Goal: Book appointment/travel/reservation

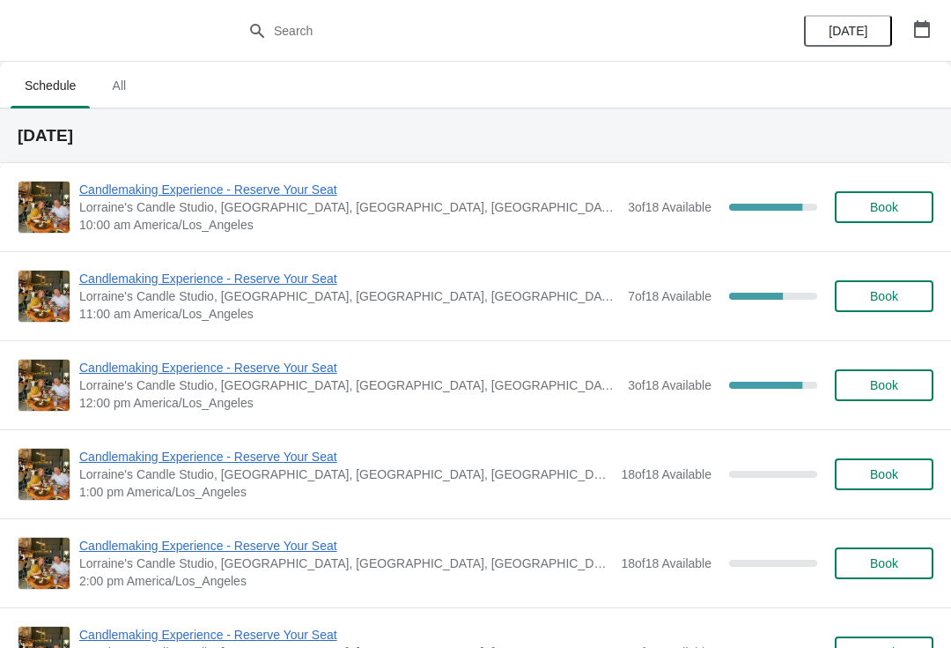
click at [159, 187] on span "Candlemaking Experience - Reserve Your Seat" at bounding box center [349, 190] width 540 height 18
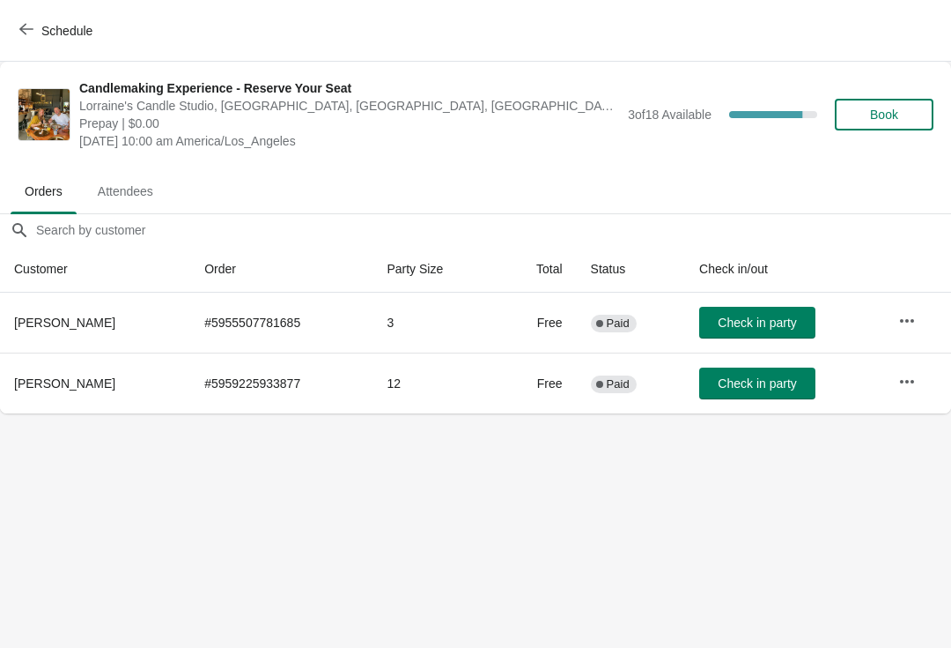
click at [31, 36] on span "button" at bounding box center [26, 30] width 14 height 17
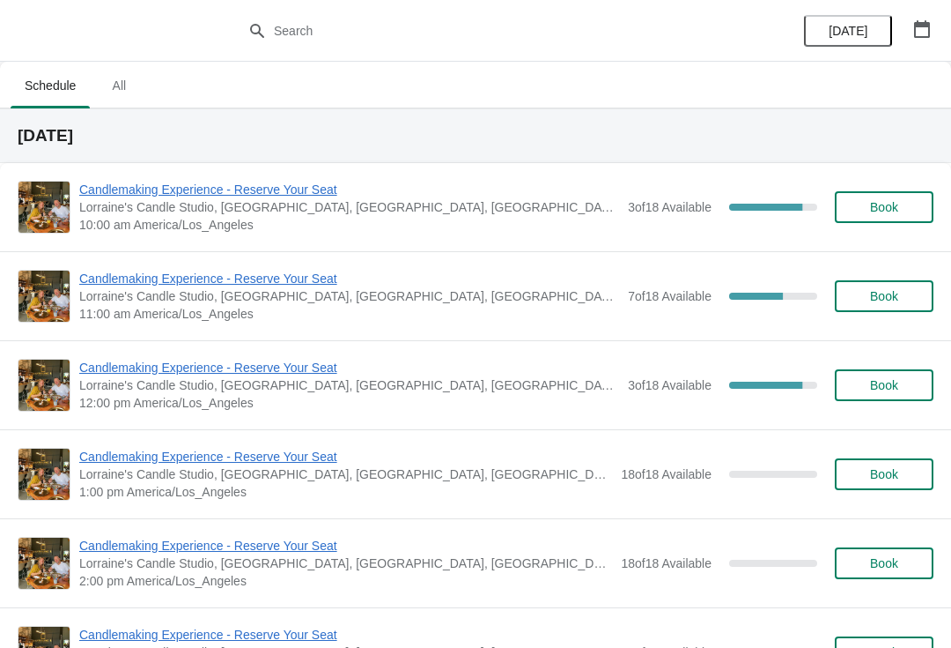
click at [167, 282] on span "Candlemaking Experience - Reserve Your Seat" at bounding box center [349, 279] width 540 height 18
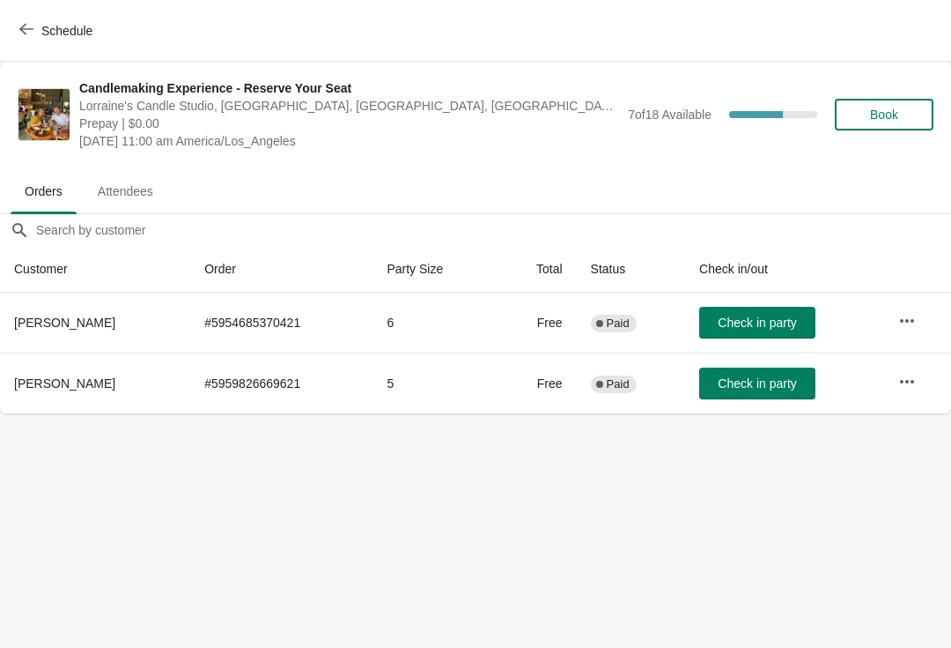
click at [34, 31] on span "Schedule" at bounding box center [58, 30] width 70 height 17
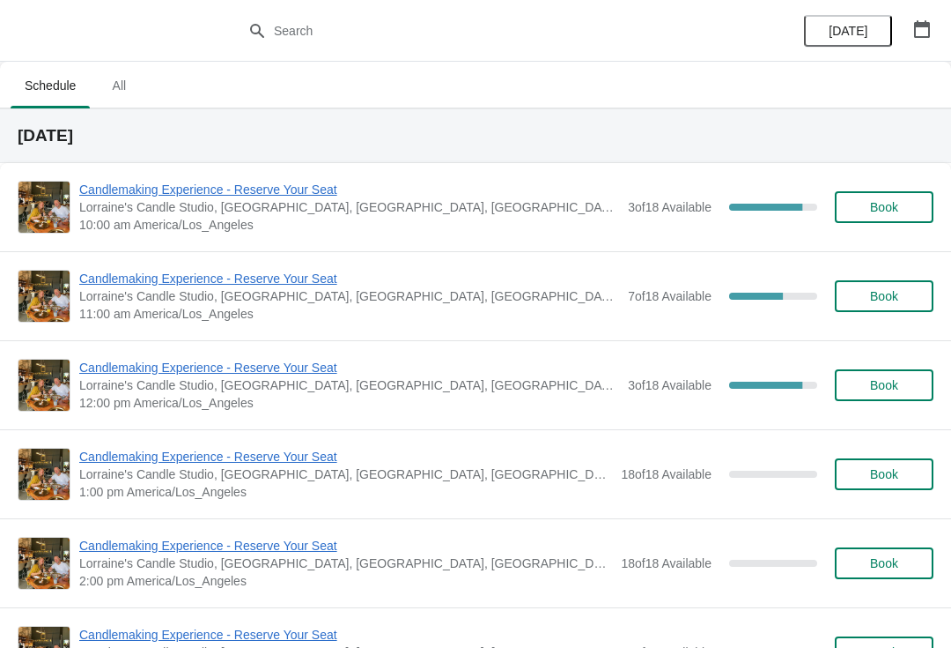
click at [180, 369] on span "Candlemaking Experience - Reserve Your Seat" at bounding box center [349, 368] width 540 height 18
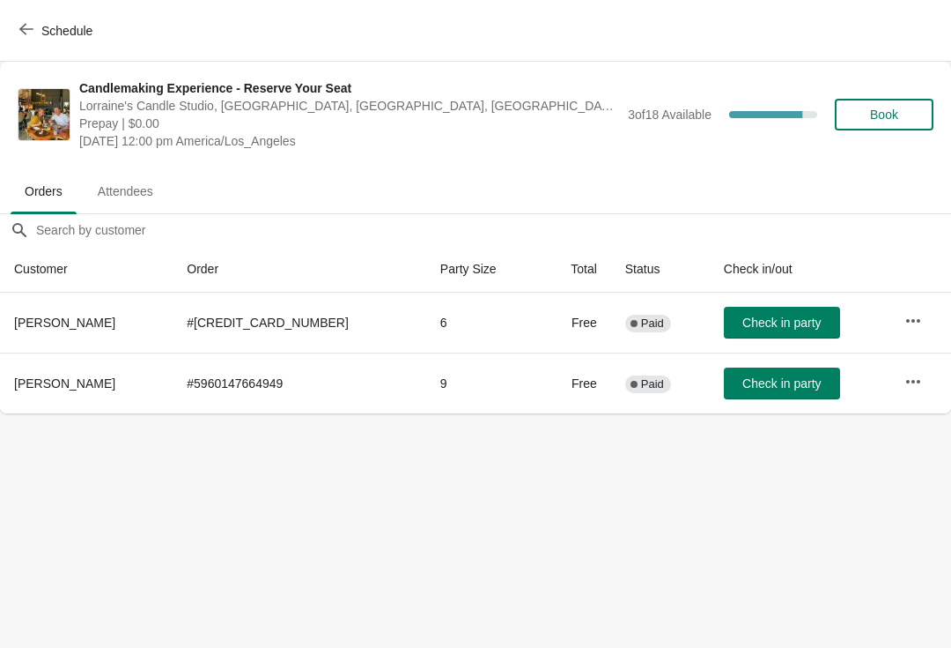
click at [73, 30] on span "Schedule" at bounding box center [66, 31] width 51 height 14
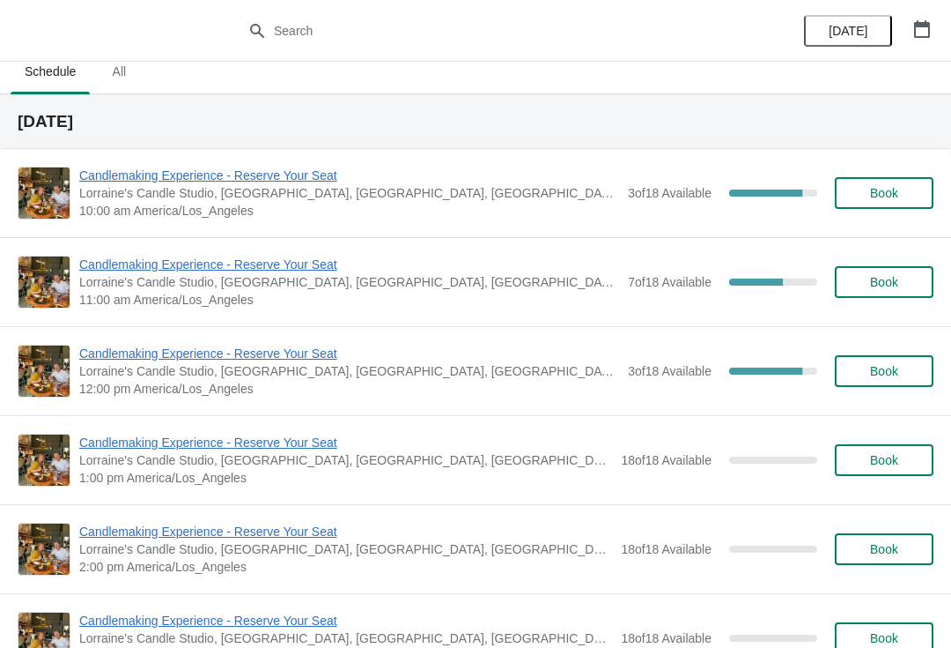
scroll to position [11, 0]
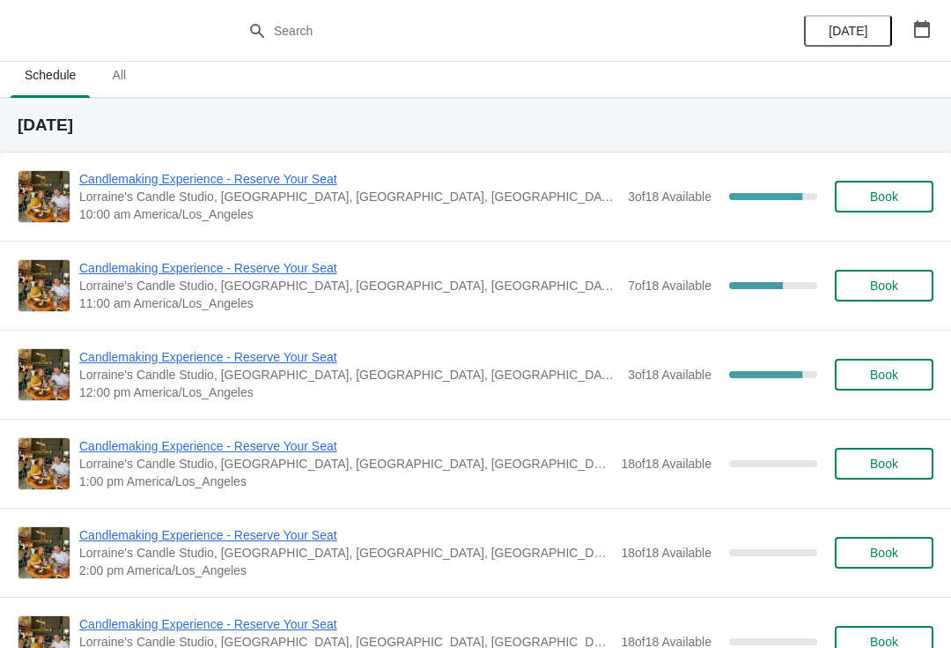
click at [181, 183] on span "Candlemaking Experience - Reserve Your Seat" at bounding box center [349, 179] width 540 height 18
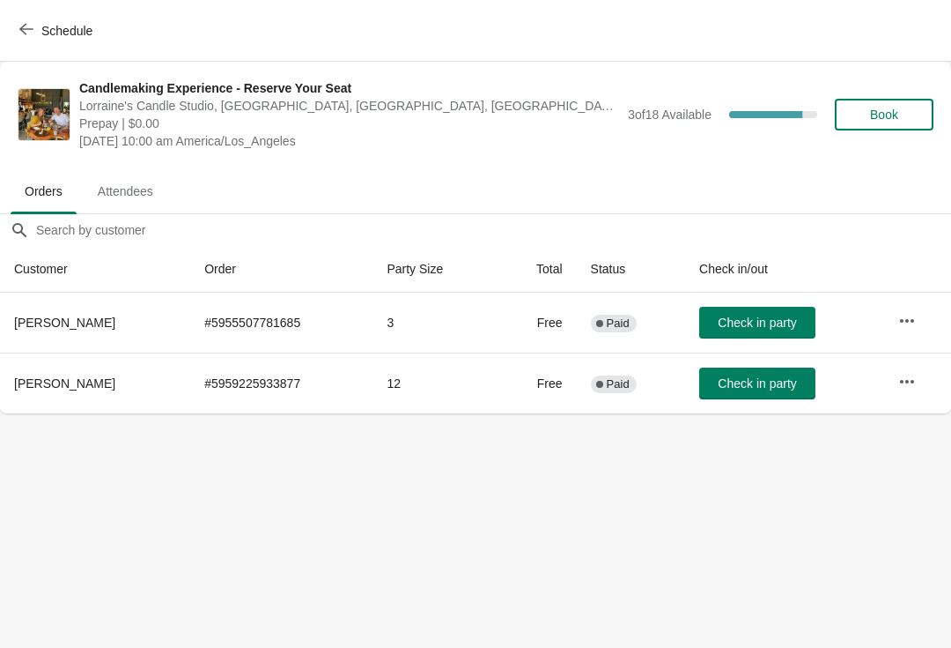
click at [907, 368] on button "button" at bounding box center [908, 382] width 32 height 32
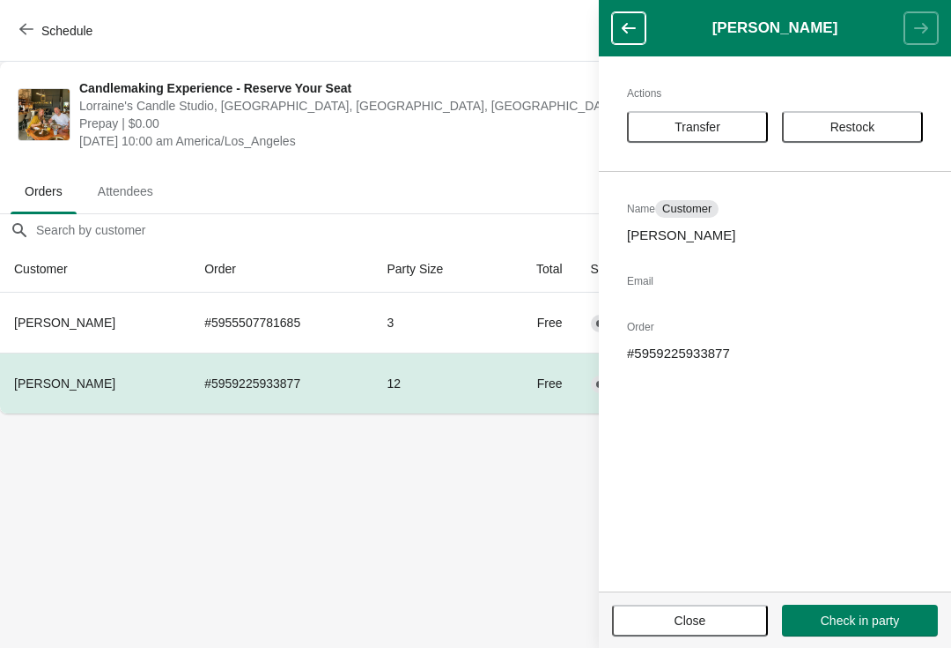
click at [670, 122] on span "Transfer" at bounding box center [697, 127] width 109 height 14
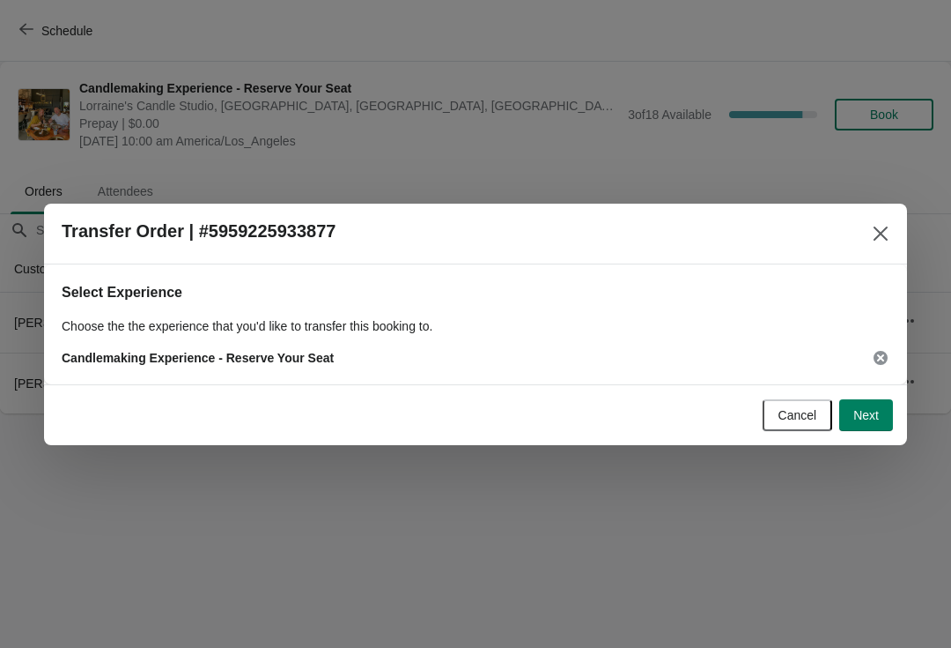
click at [872, 414] on span "Next" at bounding box center [867, 415] width 26 height 14
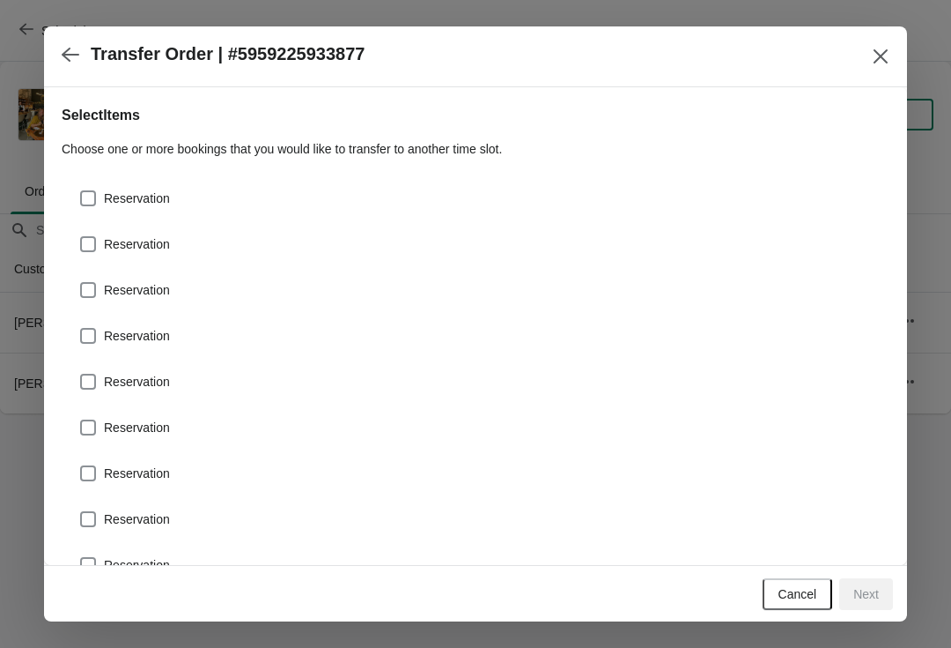
click at [90, 186] on label "Reservation" at bounding box center [124, 198] width 91 height 25
click at [81, 190] on input "Reservation" at bounding box center [80, 190] width 1 height 1
checkbox input "true"
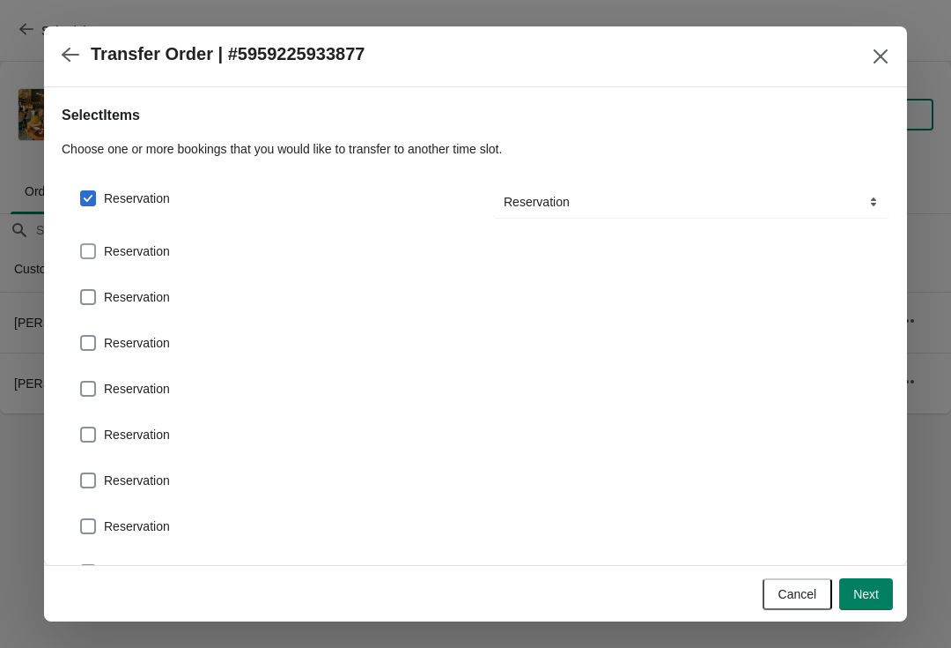
click at [95, 244] on span at bounding box center [88, 251] width 16 height 16
click at [81, 244] on input "Reservation" at bounding box center [80, 243] width 1 height 1
checkbox input "true"
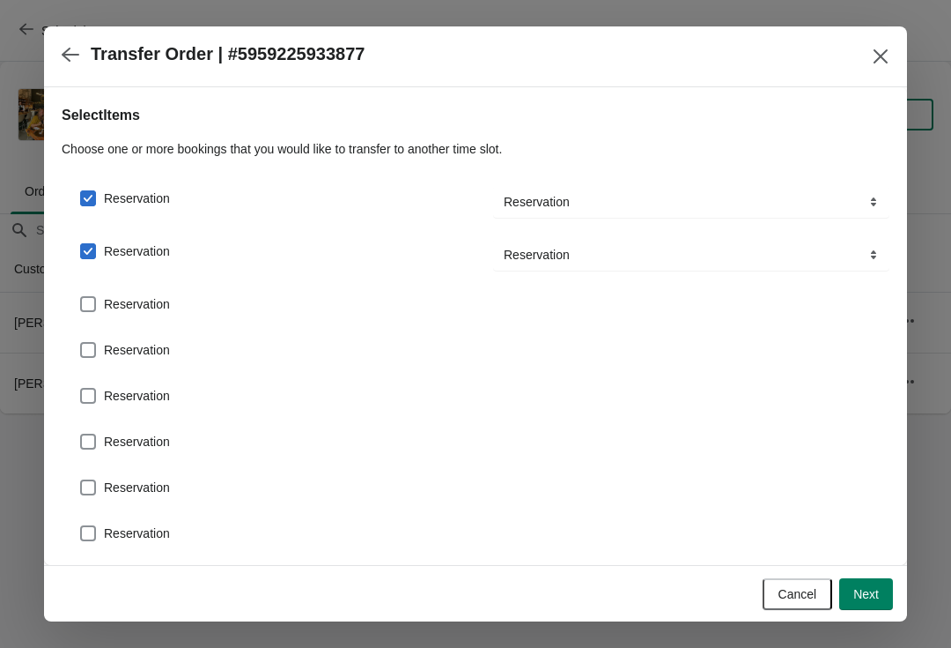
click at [94, 294] on label "Reservation" at bounding box center [124, 304] width 91 height 25
click at [81, 296] on input "Reservation" at bounding box center [80, 296] width 1 height 1
checkbox input "true"
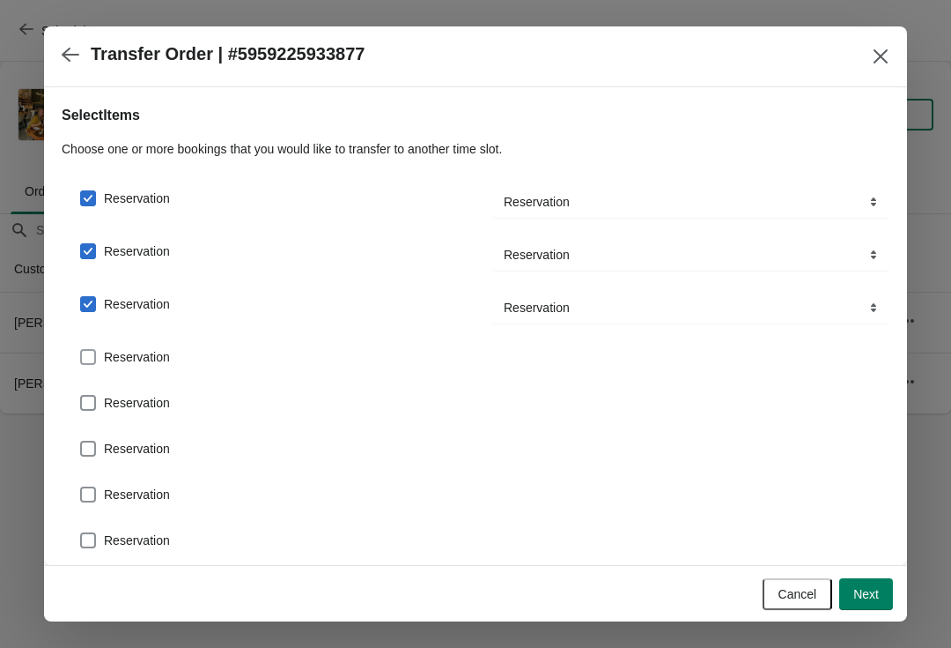
click at [92, 351] on span at bounding box center [88, 357] width 16 height 16
click at [81, 350] on input "Reservation" at bounding box center [80, 349] width 1 height 1
checkbox input "true"
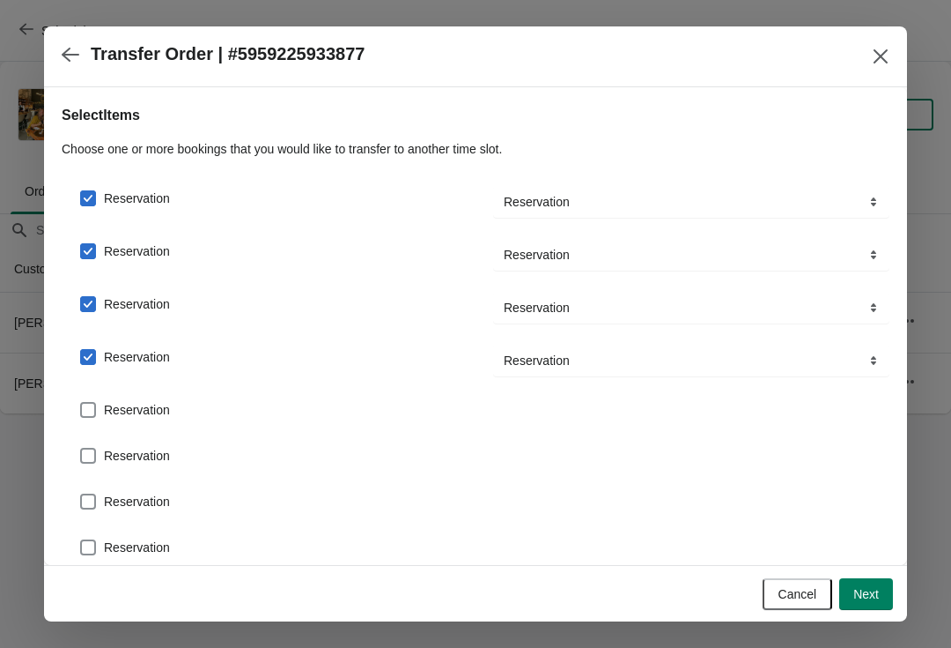
click at [94, 407] on span at bounding box center [88, 410] width 16 height 16
click at [81, 403] on input "Reservation" at bounding box center [80, 402] width 1 height 1
checkbox input "true"
click at [89, 461] on span at bounding box center [88, 463] width 16 height 16
click at [81, 455] on input "Reservation" at bounding box center [80, 455] width 1 height 1
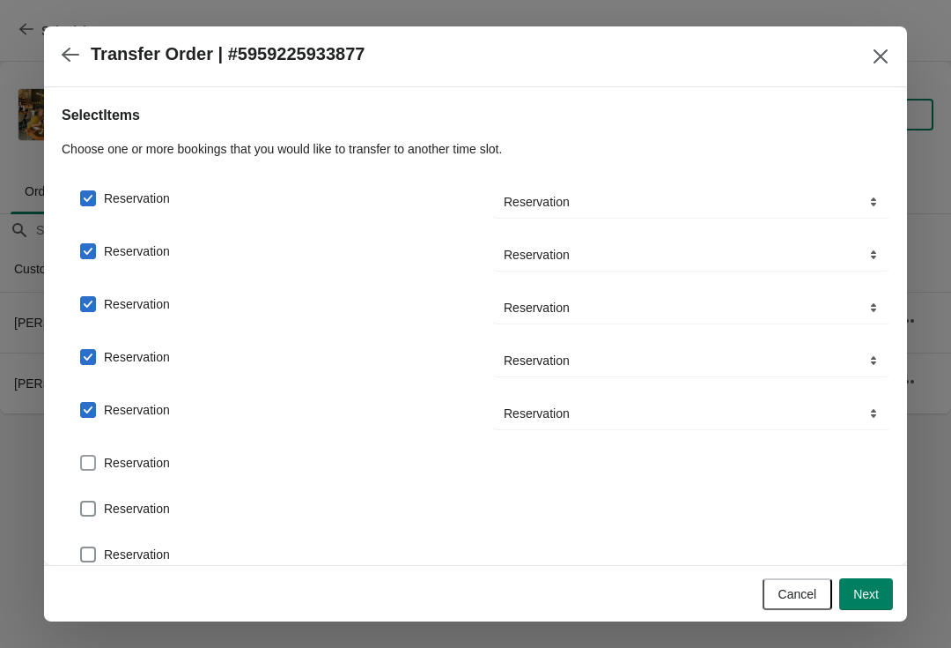
checkbox input "true"
click at [102, 510] on label "Reservation" at bounding box center [124, 515] width 91 height 25
click at [81, 508] on input "Reservation" at bounding box center [80, 507] width 1 height 1
checkbox input "true"
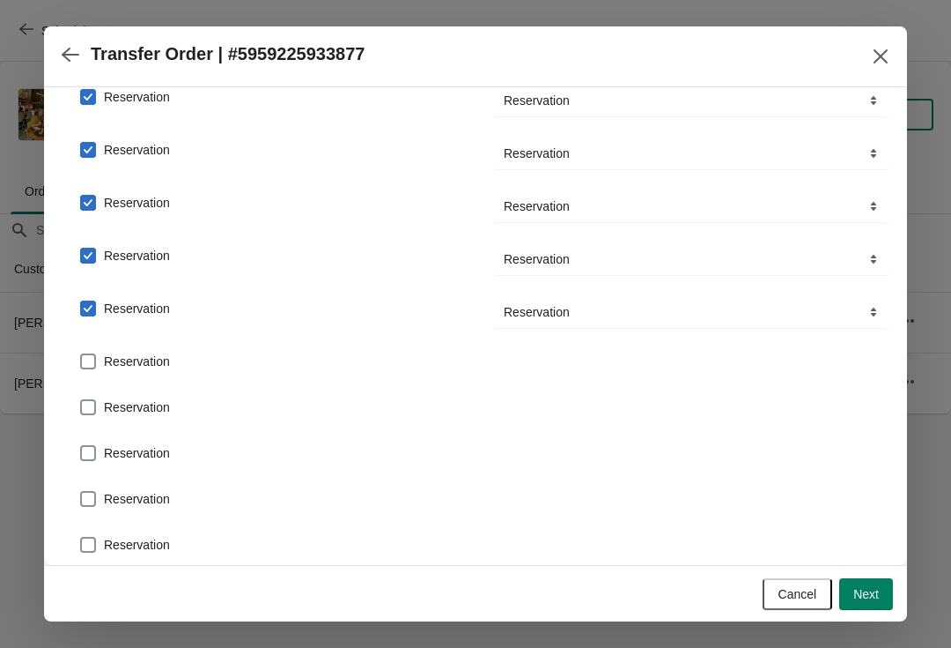
scroll to position [233, 0]
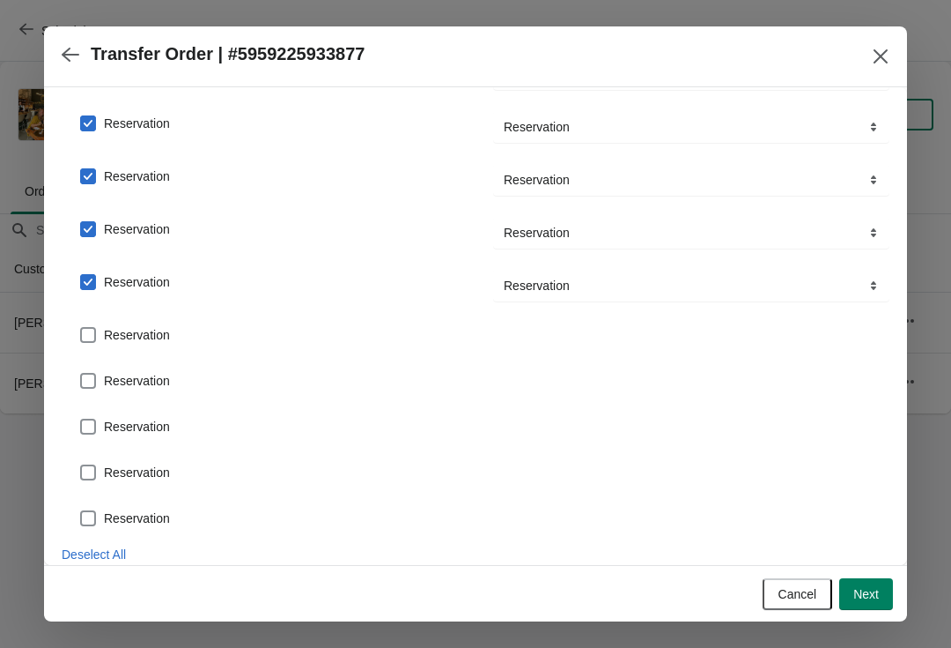
click at [92, 327] on span at bounding box center [88, 335] width 16 height 16
click at [81, 327] on input "Reservation" at bounding box center [80, 327] width 1 height 1
checkbox input "true"
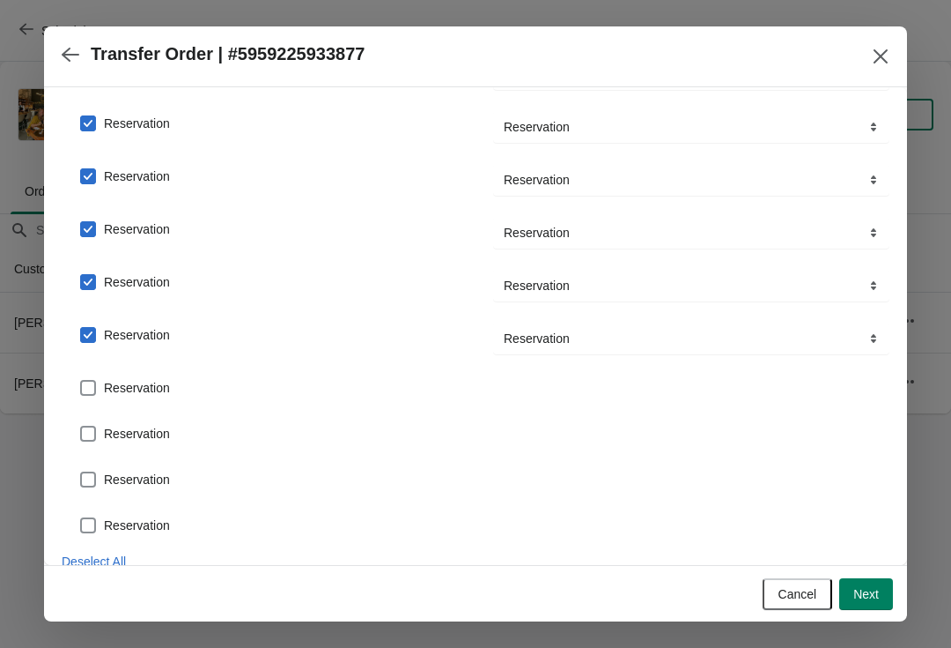
click at [91, 386] on span at bounding box center [88, 388] width 16 height 16
click at [81, 381] on input "Reservation" at bounding box center [80, 380] width 1 height 1
checkbox input "true"
click at [95, 425] on div "Reservation" at bounding box center [476, 433] width 828 height 39
click at [98, 432] on label "Reservation" at bounding box center [124, 440] width 91 height 25
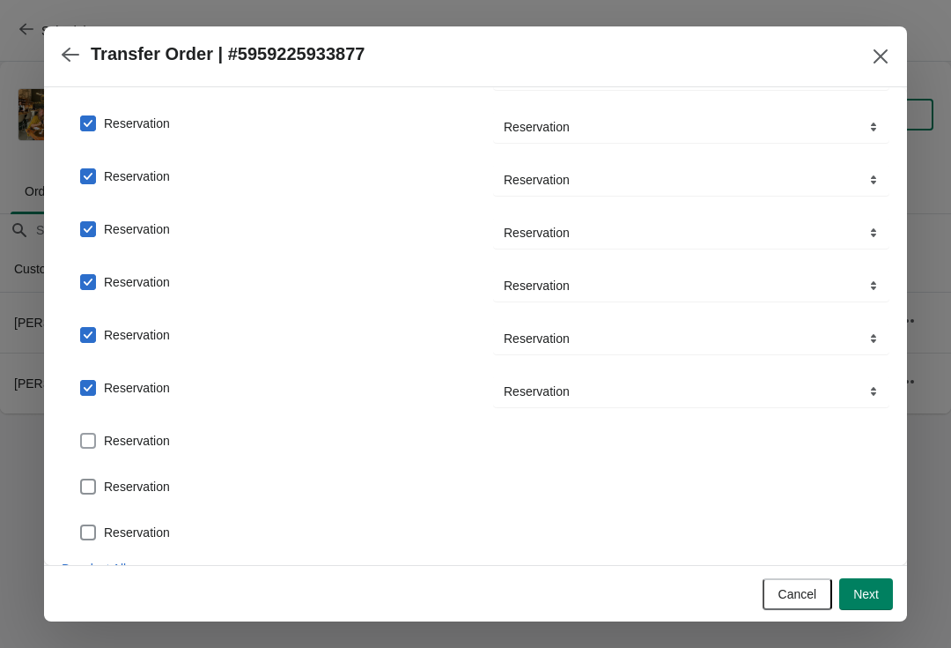
click at [81, 433] on input "Reservation" at bounding box center [80, 433] width 1 height 1
checkbox input "true"
click at [92, 469] on div "Reservation" at bounding box center [476, 486] width 828 height 39
click at [93, 487] on span at bounding box center [88, 493] width 16 height 16
click at [81, 486] on input "Reservation" at bounding box center [80, 485] width 1 height 1
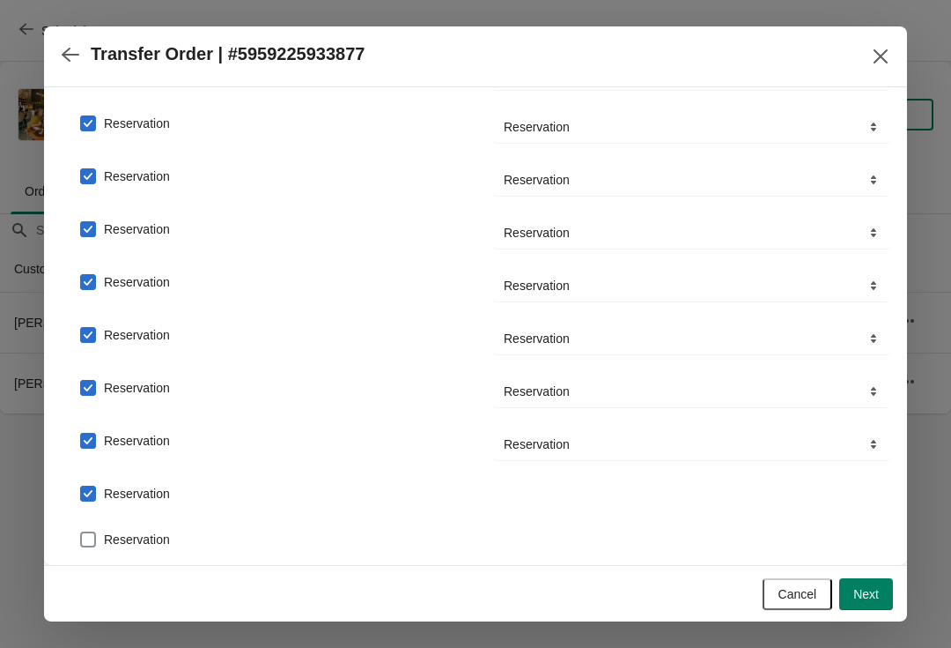
checkbox input "true"
click at [93, 544] on span at bounding box center [88, 546] width 16 height 16
click at [81, 539] on input "Reservation" at bounding box center [80, 538] width 1 height 1
checkbox input "true"
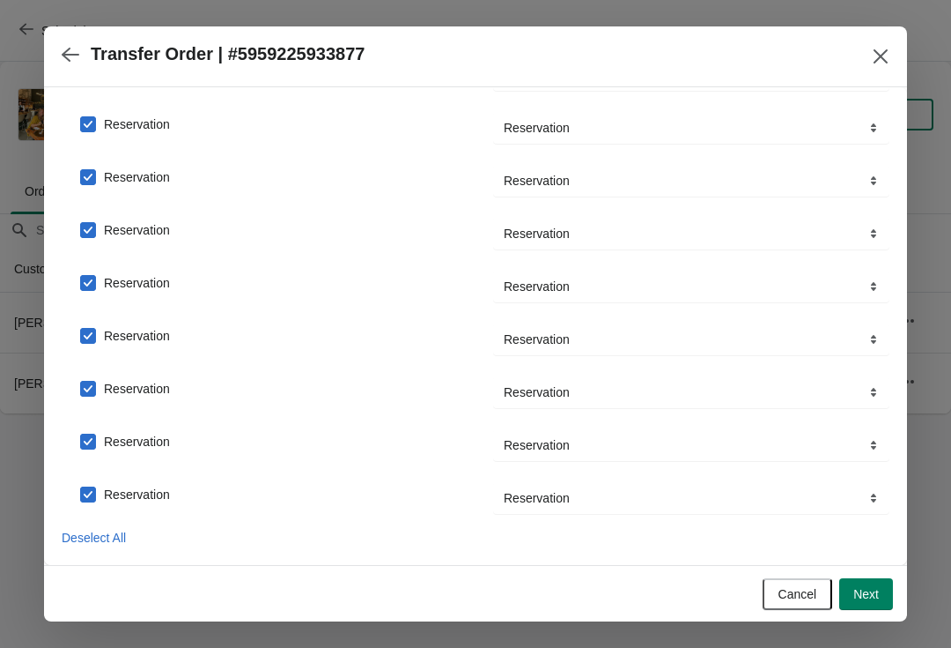
click at [876, 584] on button "Next" at bounding box center [867, 594] width 54 height 32
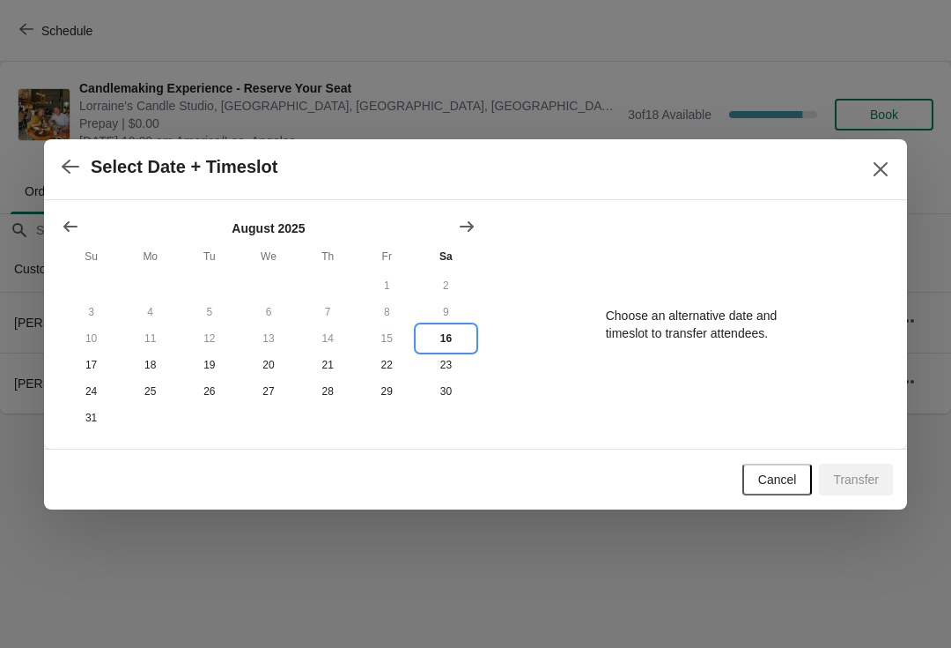
click at [455, 325] on button "16" at bounding box center [446, 338] width 59 height 26
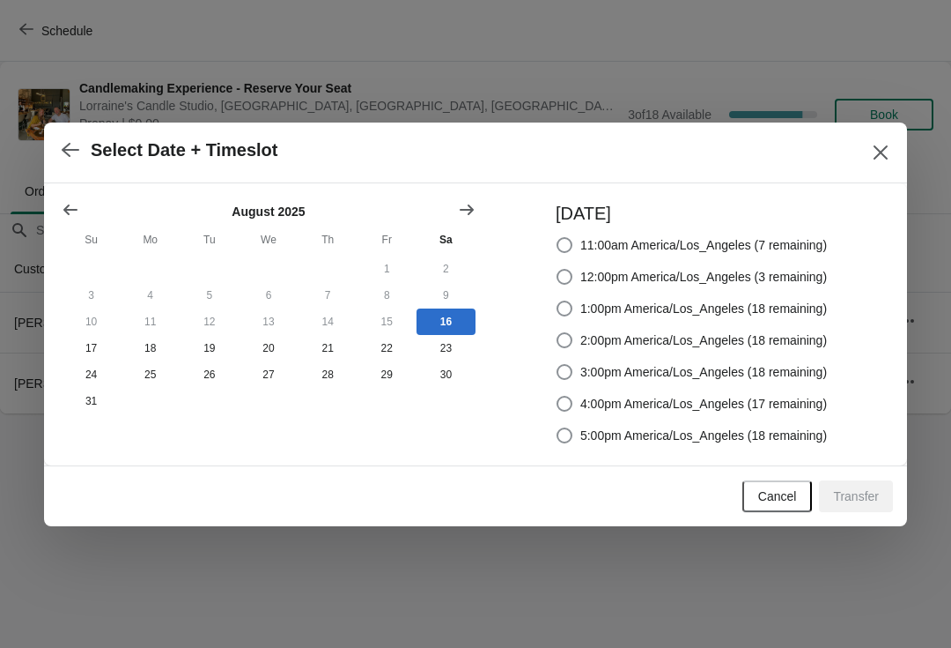
click at [559, 314] on span at bounding box center [565, 308] width 16 height 16
click at [558, 301] on input "1:00pm America/Los_Angeles (18 remaining)" at bounding box center [557, 300] width 1 height 1
radio input "true"
click at [860, 491] on span "Transfer" at bounding box center [856, 496] width 46 height 14
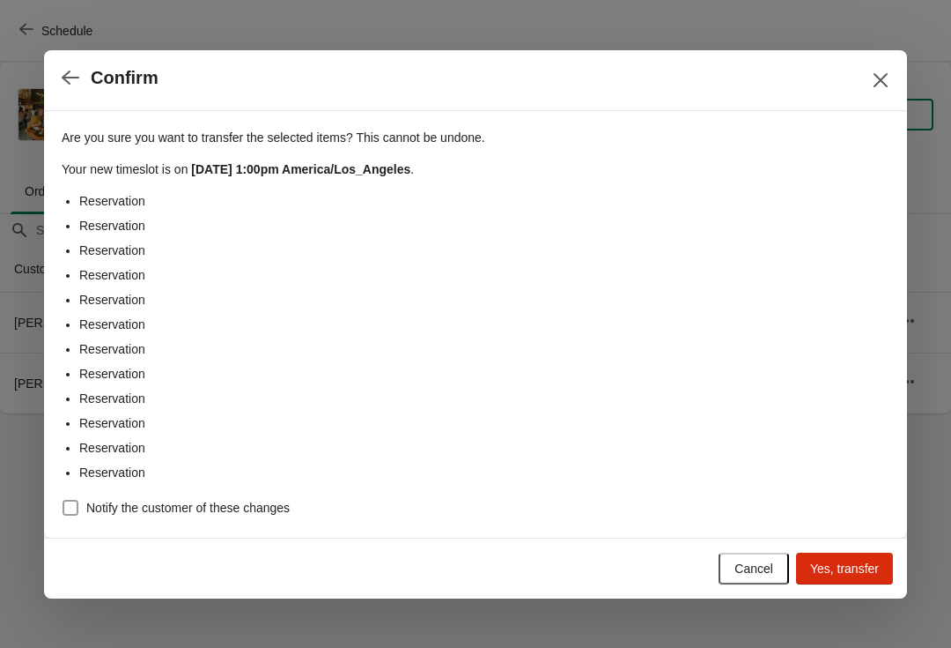
click at [234, 507] on span "Notify the customer of these changes" at bounding box center [188, 508] width 204 height 18
click at [63, 500] on input "Notify the customer of these changes" at bounding box center [63, 500] width 1 height 1
checkbox input "true"
click at [882, 558] on button "Yes, transfer" at bounding box center [844, 568] width 97 height 32
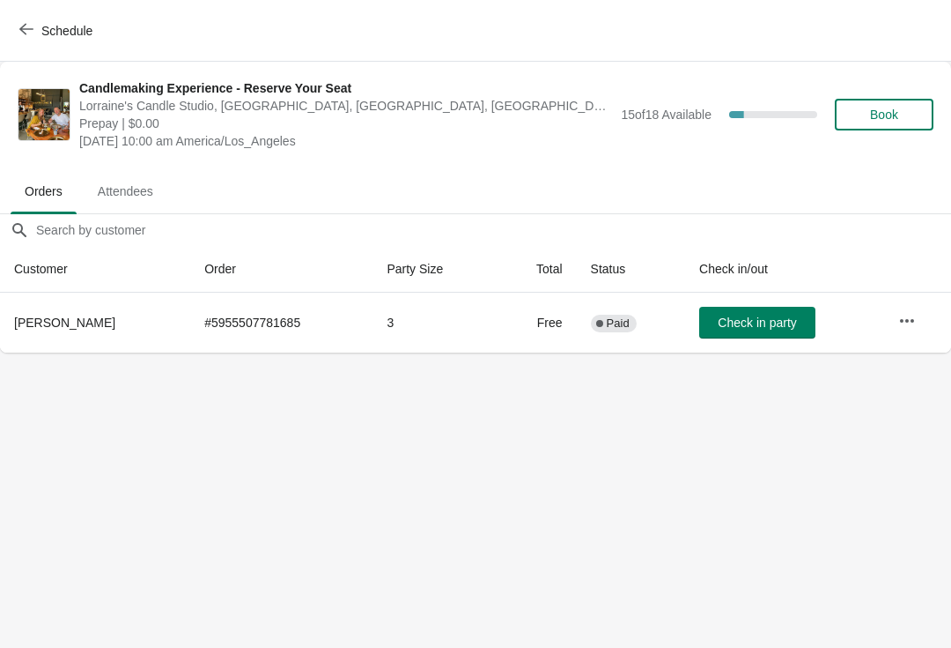
click at [59, 45] on button "Schedule" at bounding box center [58, 31] width 98 height 32
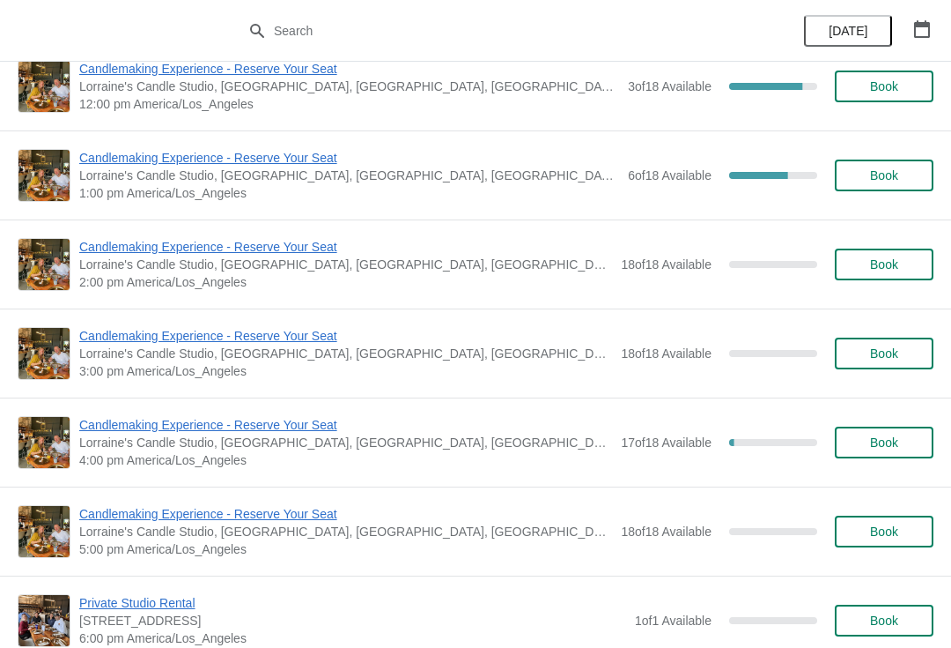
scroll to position [298, 0]
